Goal: Check status

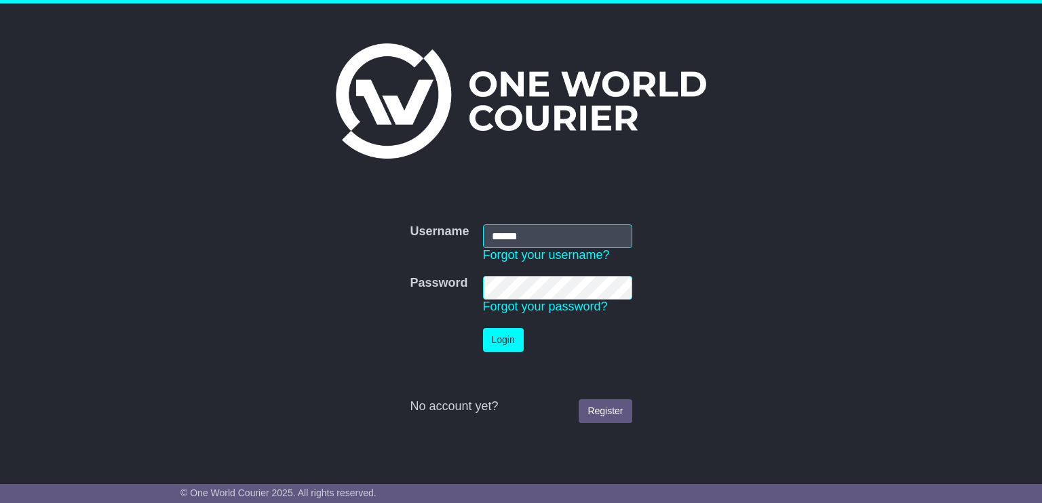
type input "******"
click at [491, 337] on button "Login" at bounding box center [503, 340] width 41 height 24
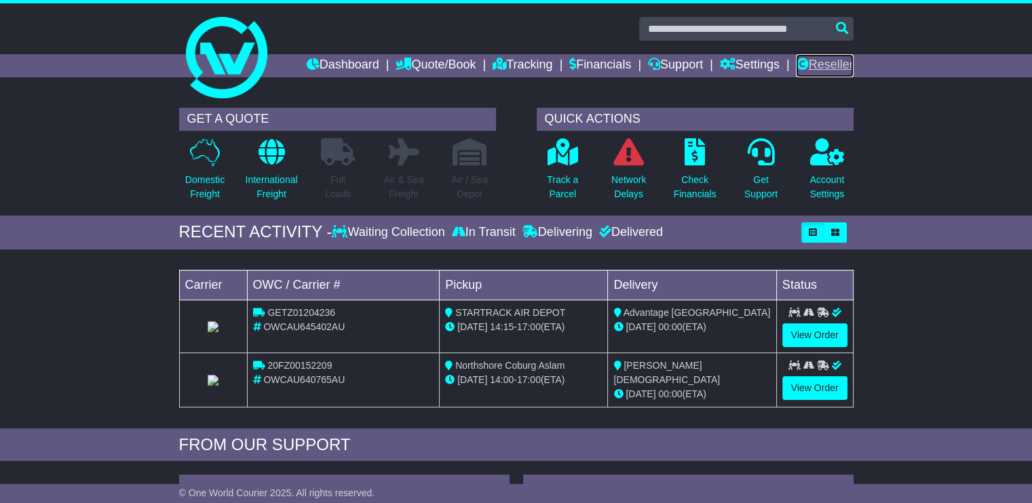
click at [850, 58] on link "Reseller" at bounding box center [824, 65] width 57 height 23
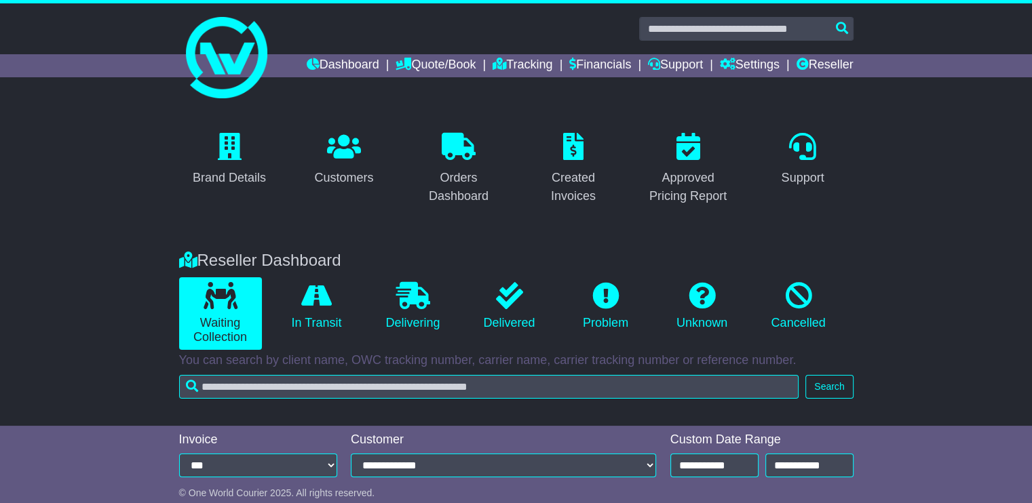
scroll to position [261, 0]
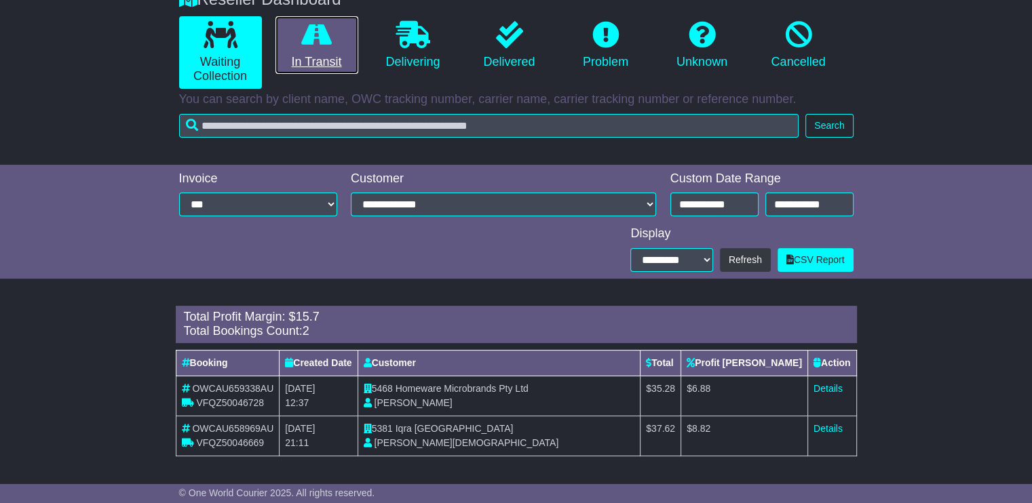
click at [294, 37] on link "In Transit" at bounding box center [316, 45] width 83 height 58
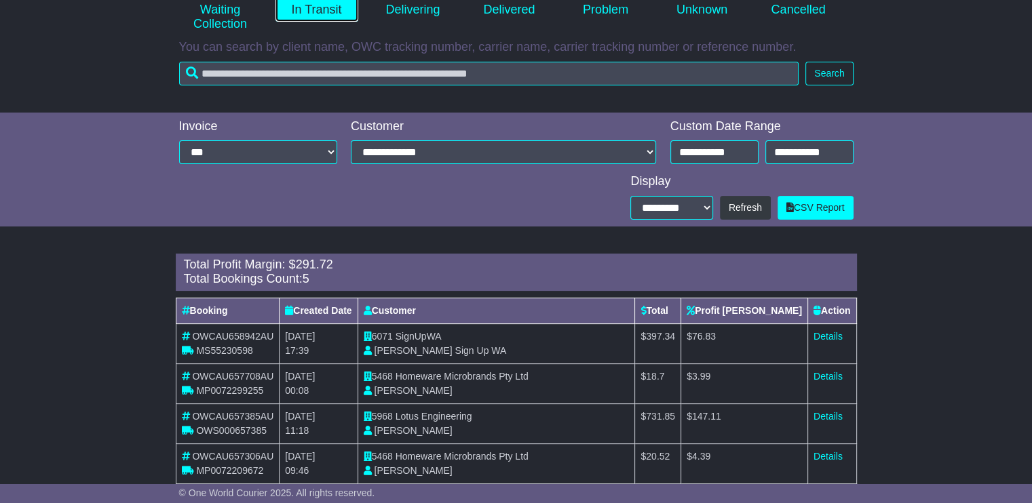
scroll to position [312, 0]
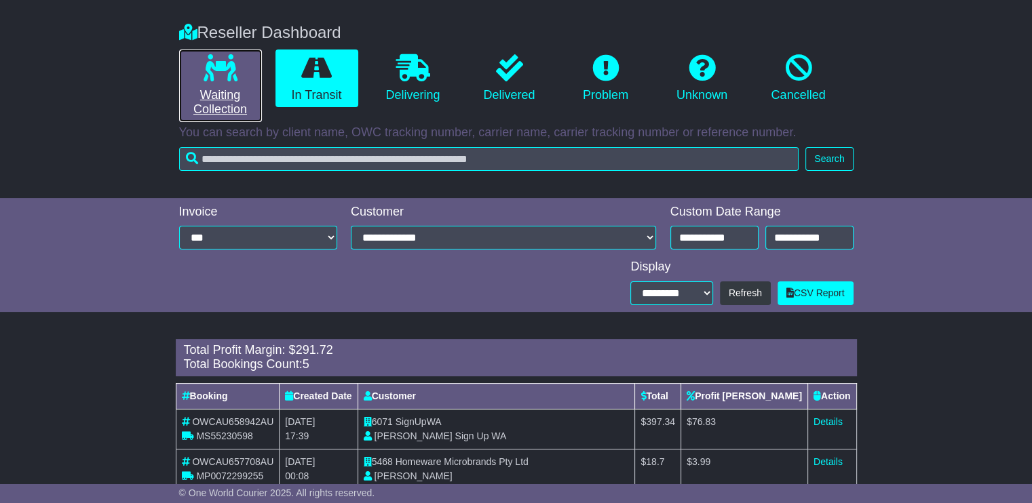
click at [234, 112] on link "Waiting Collection" at bounding box center [220, 86] width 83 height 73
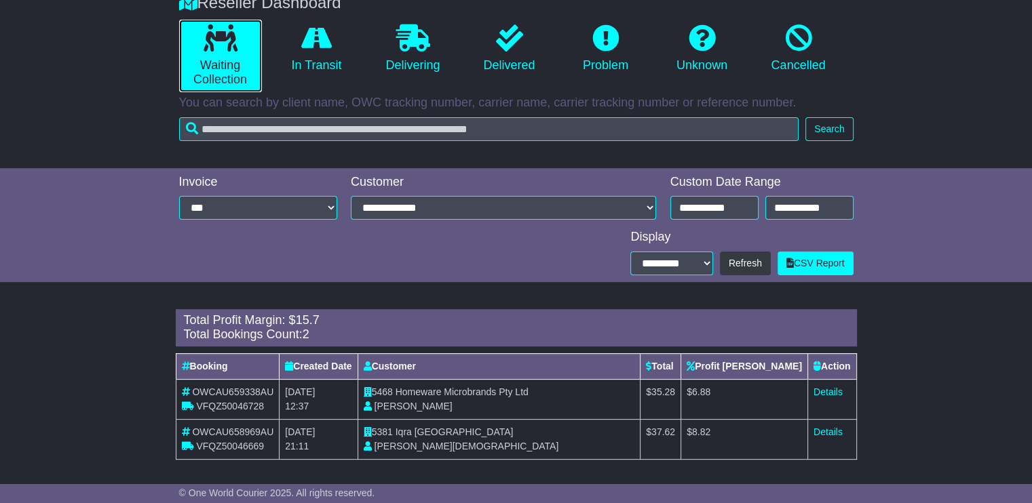
scroll to position [261, 0]
